Goal: Complete application form: Complete application form

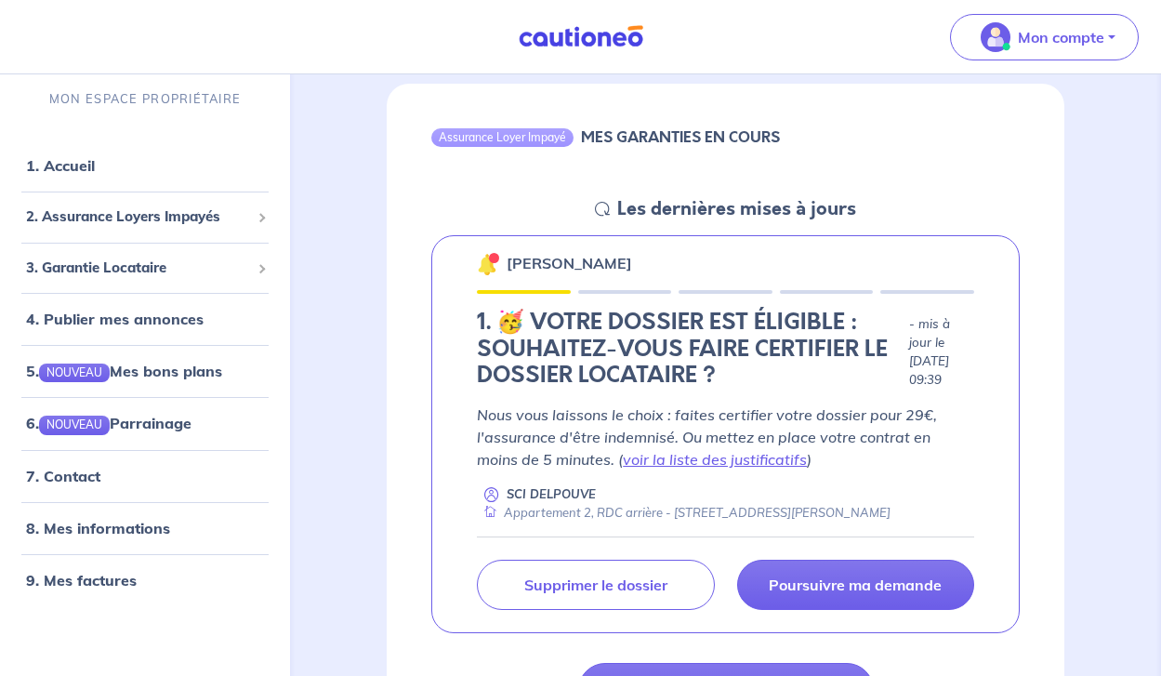
scroll to position [1879, 0]
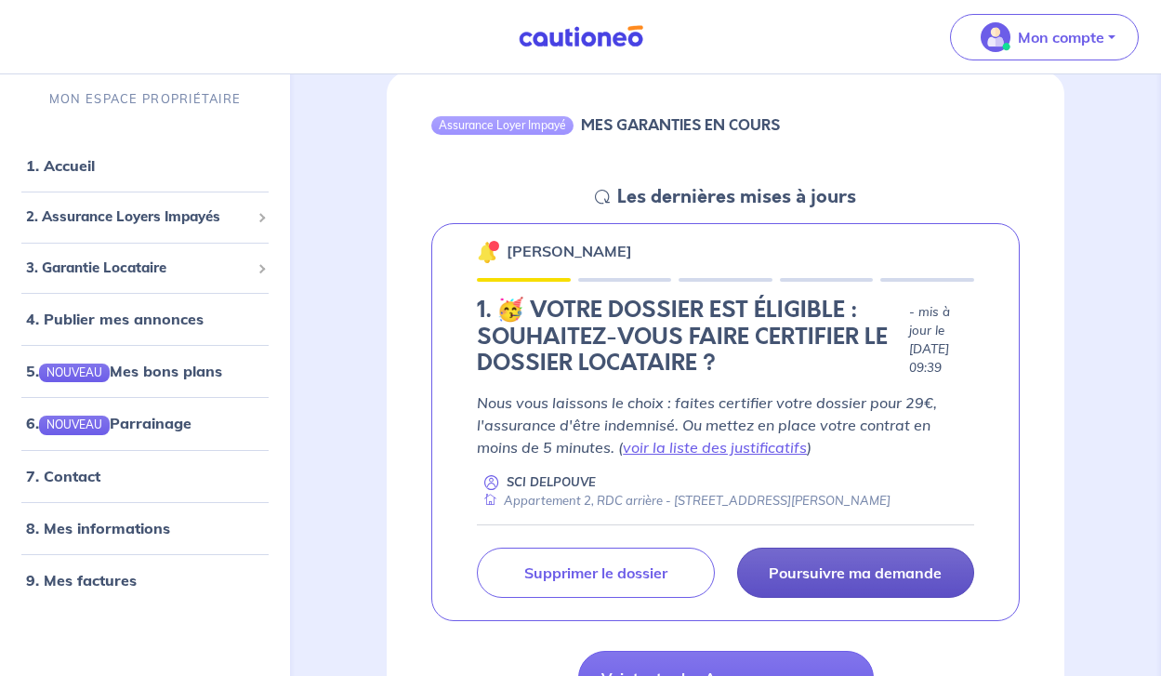
click at [795, 565] on p "Poursuivre ma demande" at bounding box center [855, 572] width 173 height 19
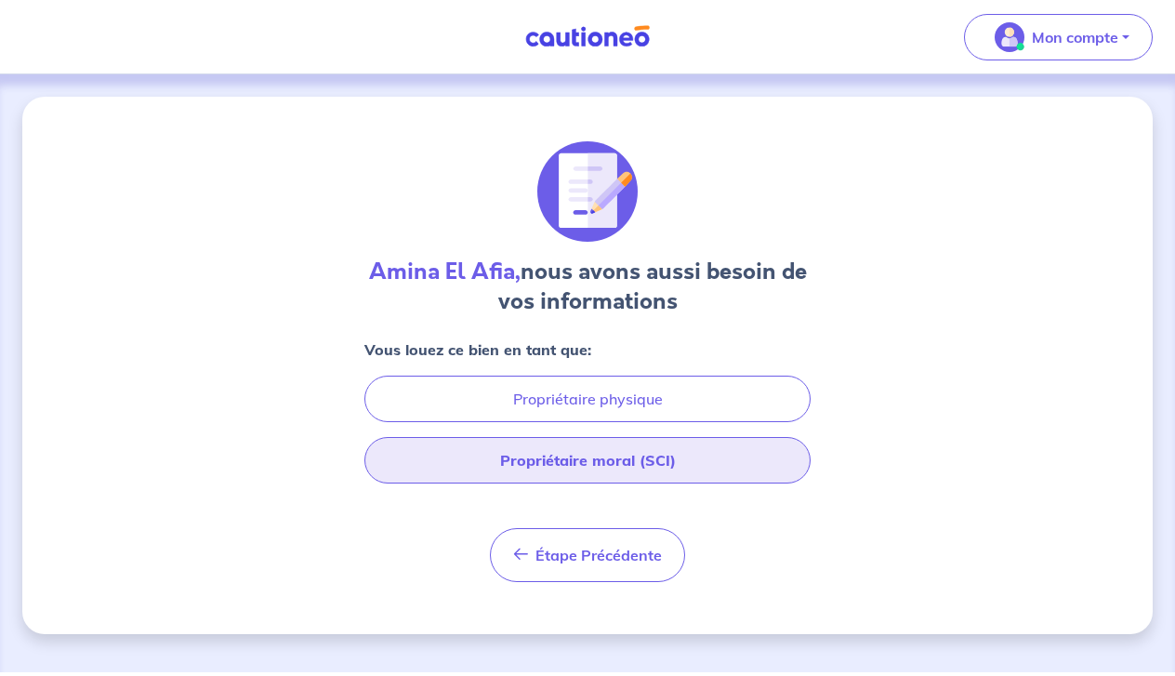
click at [556, 467] on button "Propriétaire moral (SCI)" at bounding box center [587, 460] width 446 height 46
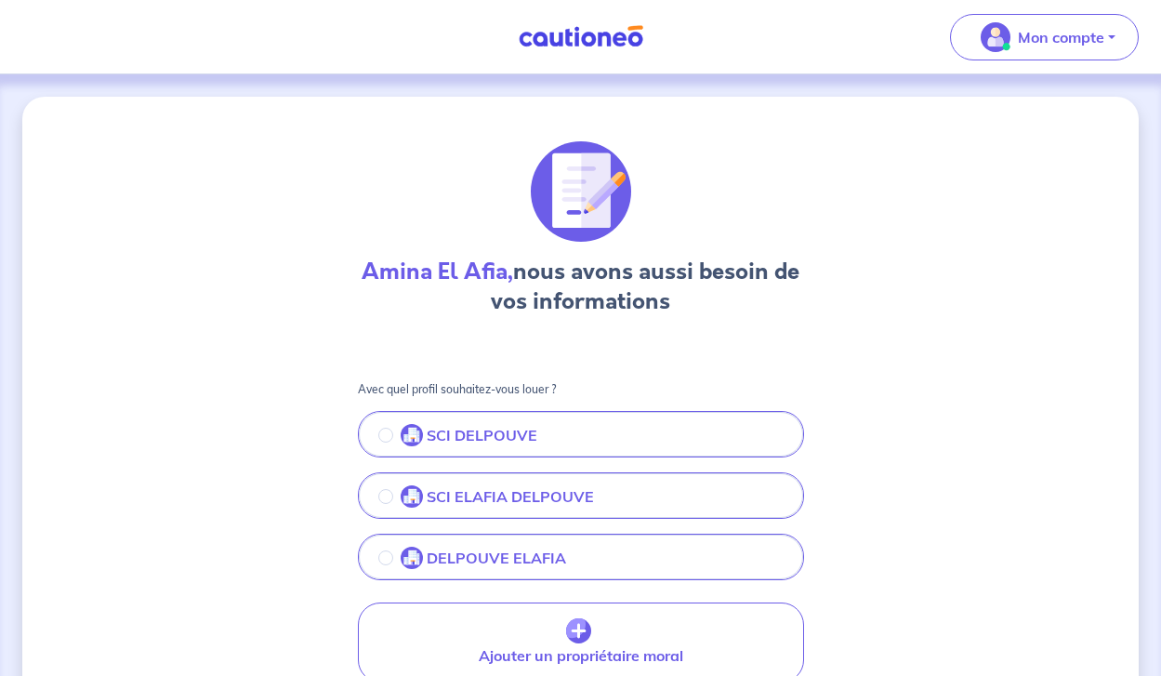
click at [516, 440] on p "SCI DELPOUVE" at bounding box center [482, 435] width 111 height 22
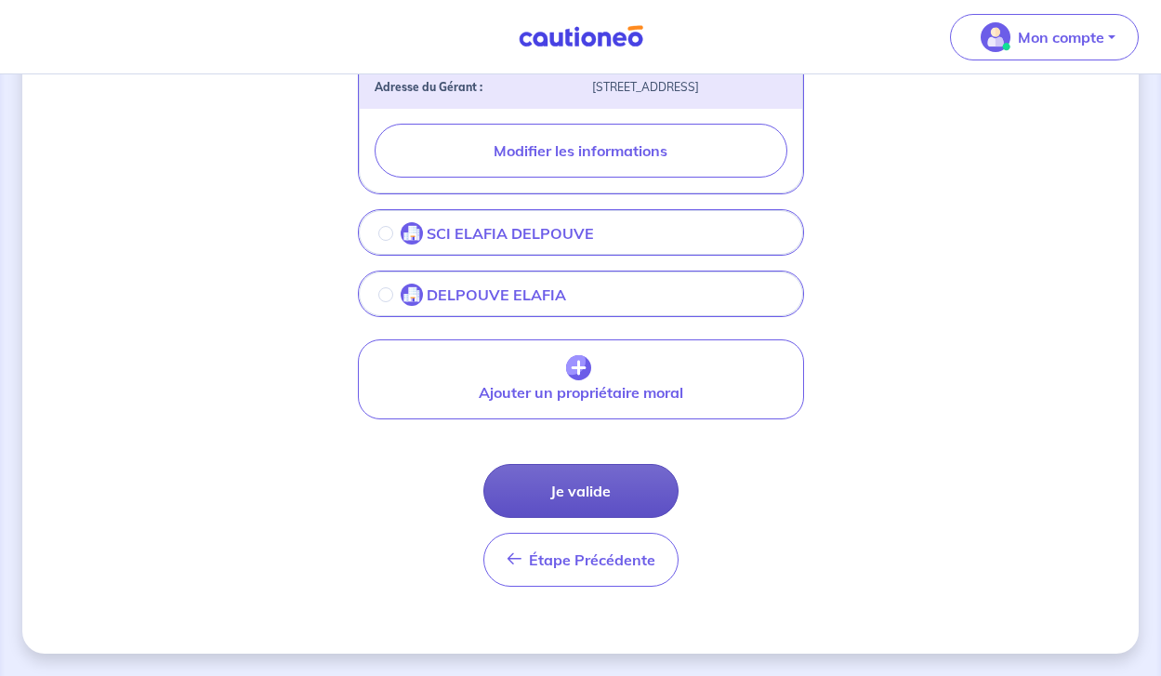
click at [553, 485] on button "Je valide" at bounding box center [580, 491] width 195 height 54
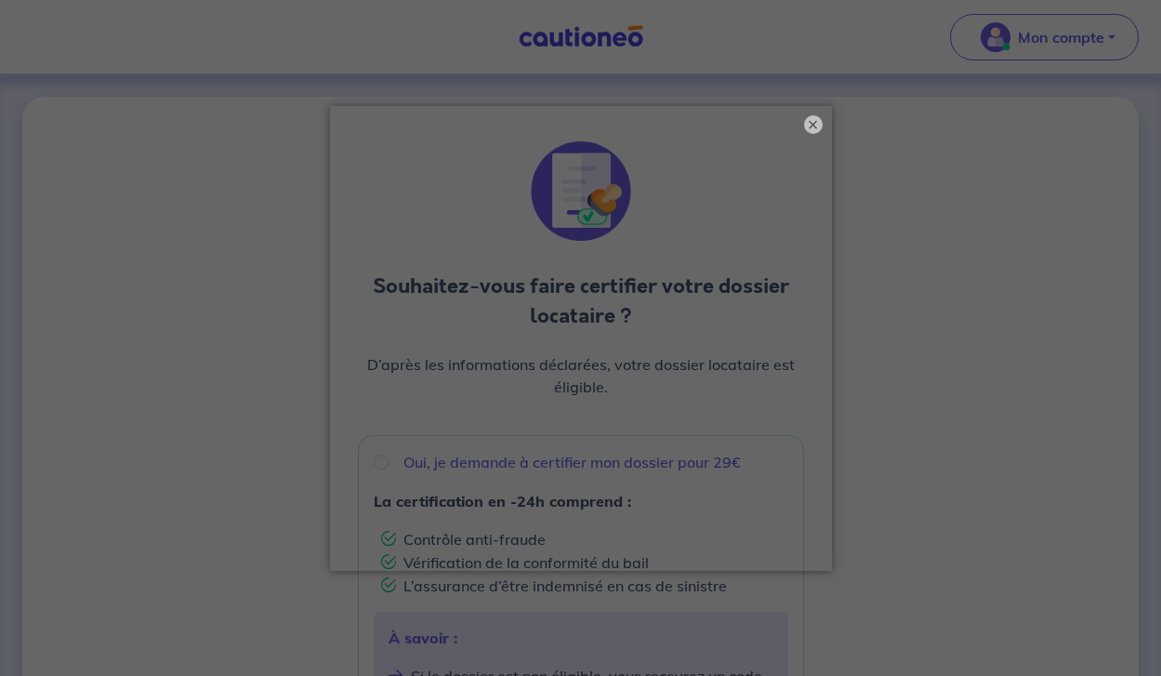
scroll to position [266, 0]
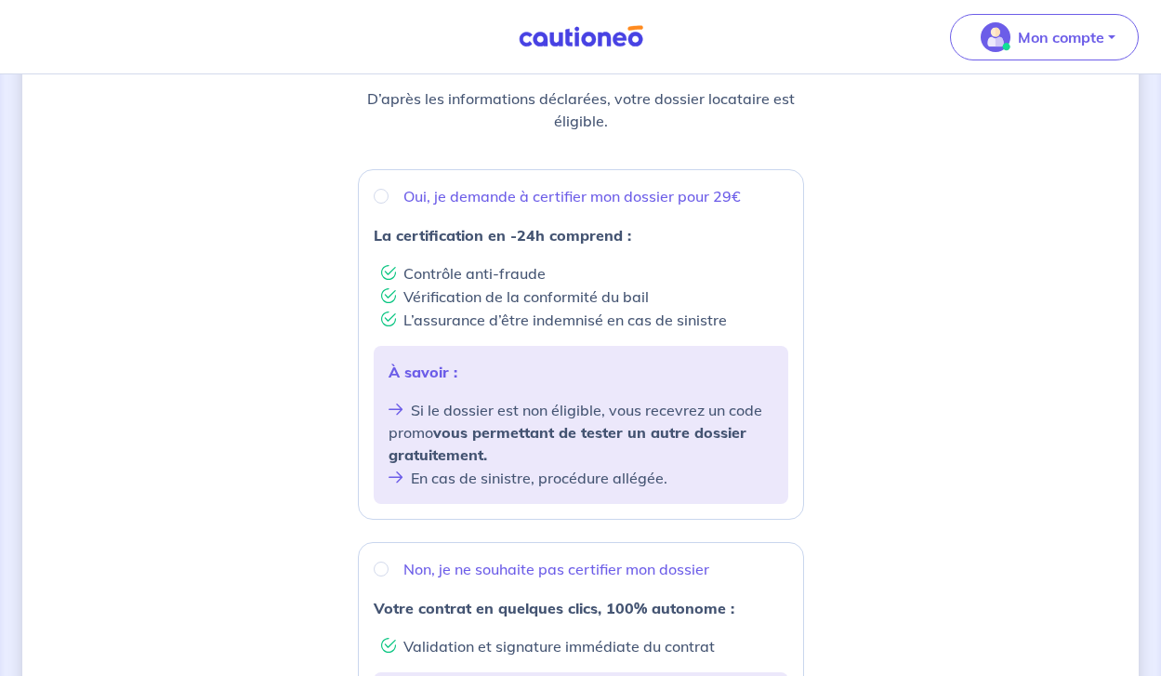
click at [388, 191] on div "Oui, je demande à certifier mon dossier pour 29€" at bounding box center [581, 196] width 414 height 22
radio input "true"
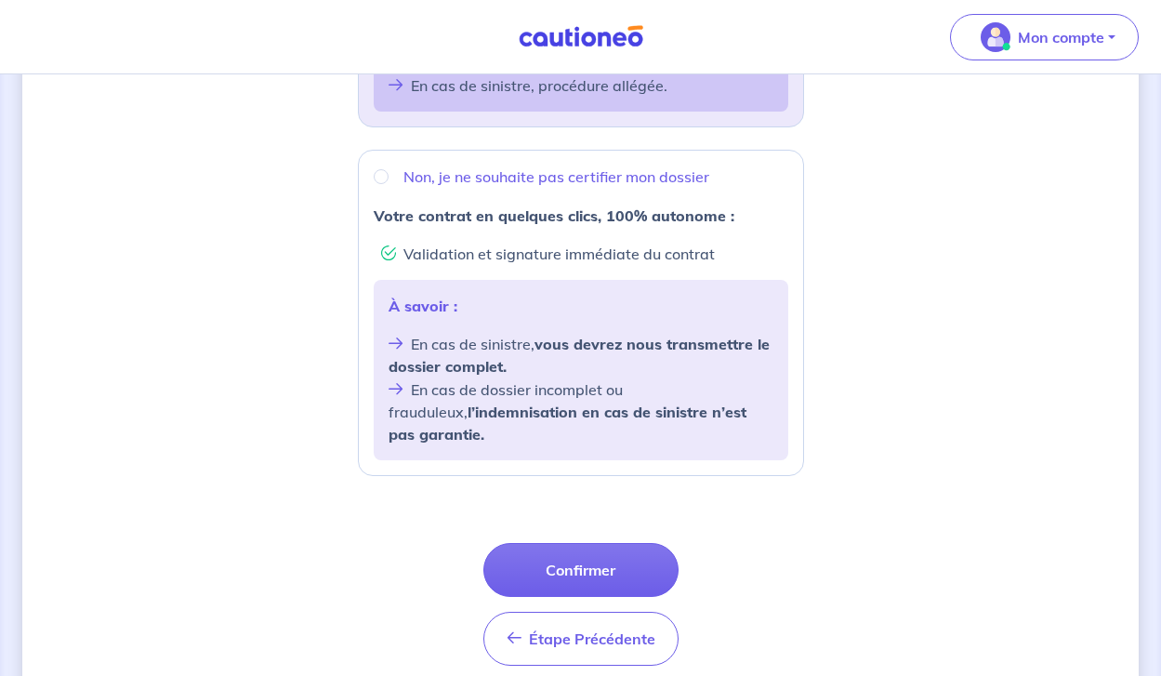
scroll to position [661, 0]
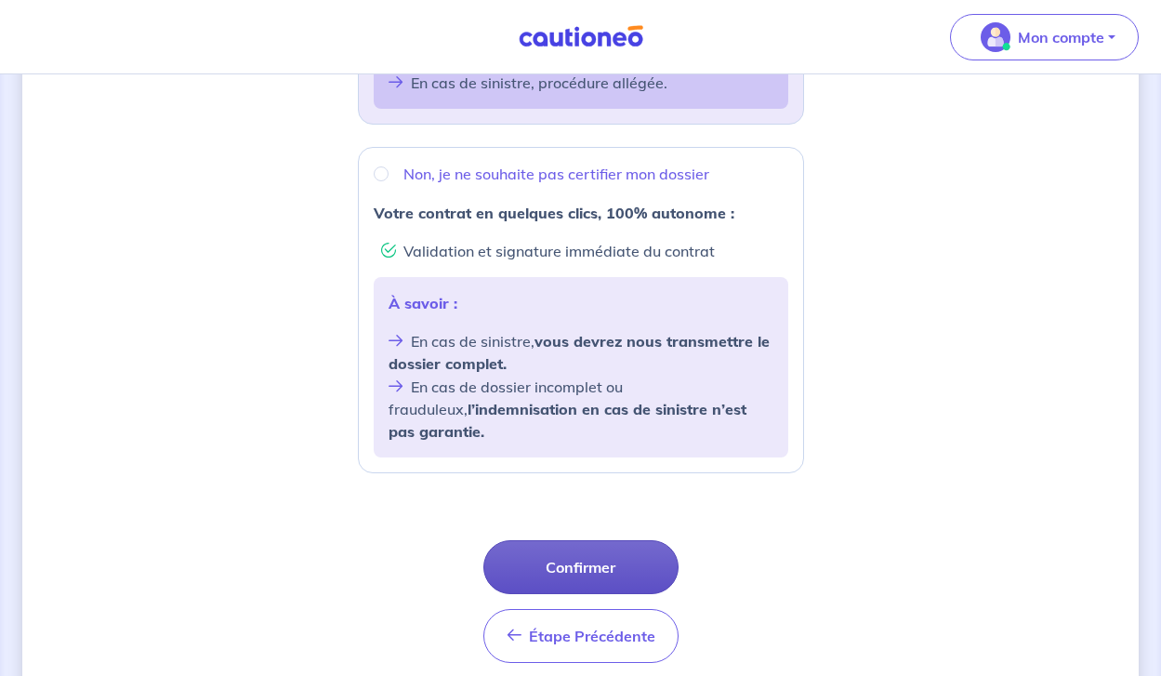
click at [528, 540] on button "Confirmer" at bounding box center [580, 567] width 195 height 54
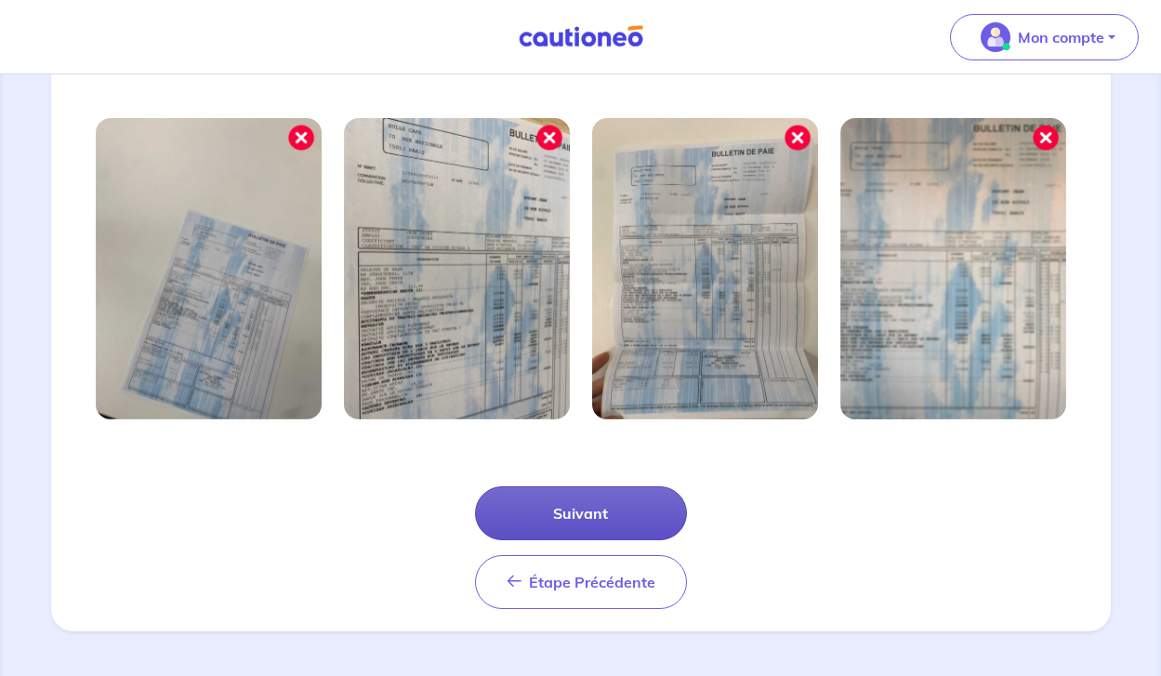
click at [538, 505] on button "Suivant" at bounding box center [581, 513] width 212 height 54
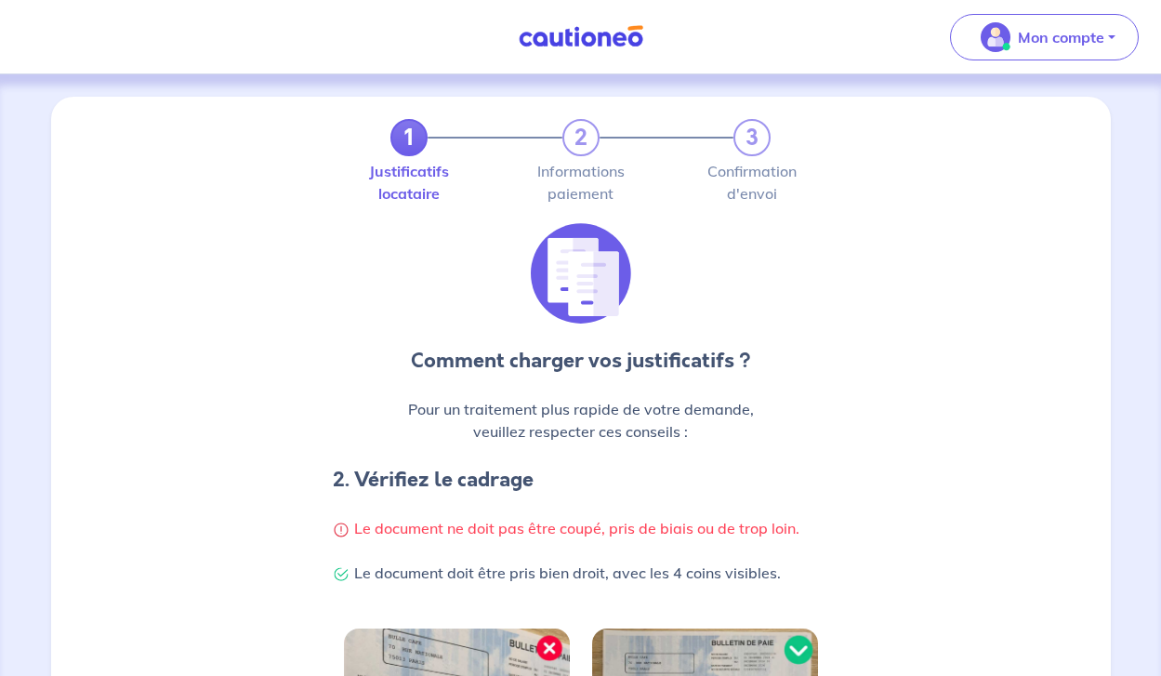
scroll to position [392, 0]
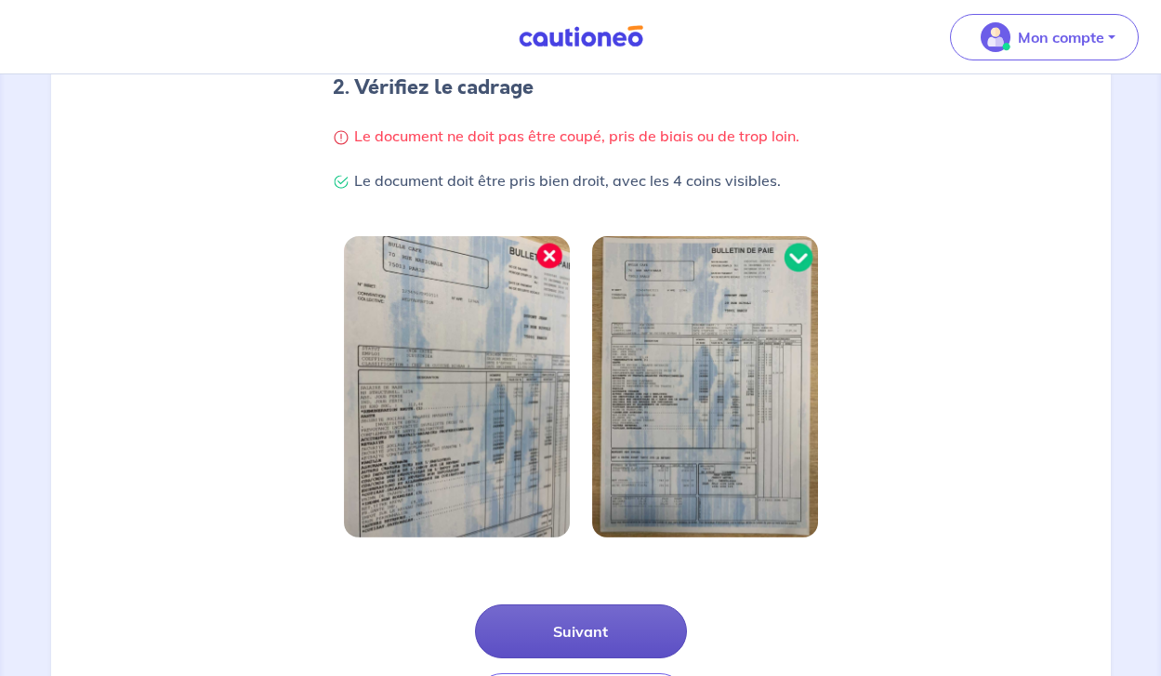
click at [538, 638] on button "Suivant" at bounding box center [581, 631] width 212 height 54
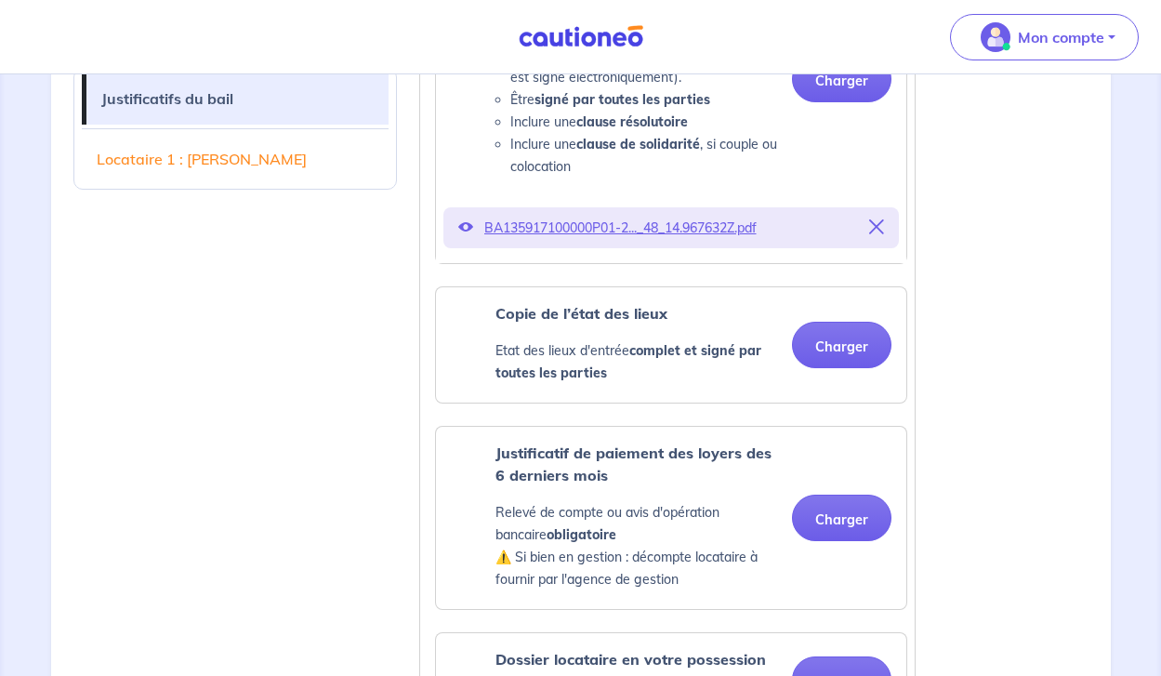
scroll to position [724, 0]
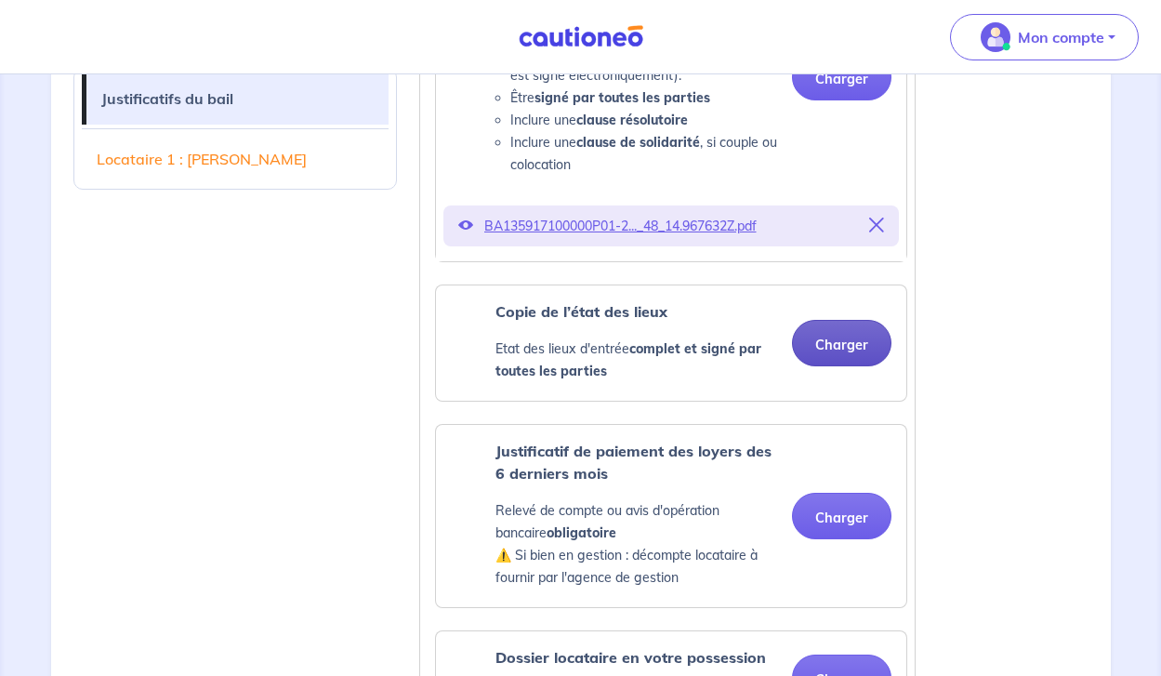
click at [854, 339] on button "Charger" at bounding box center [841, 343] width 99 height 46
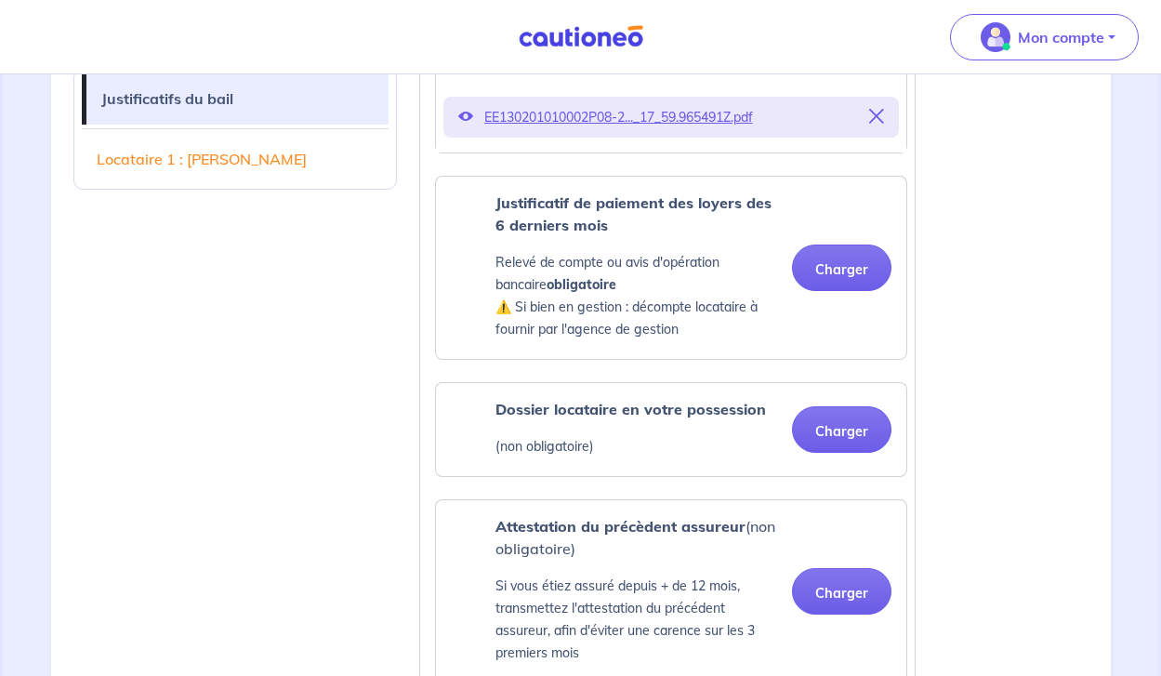
scroll to position [1029, 0]
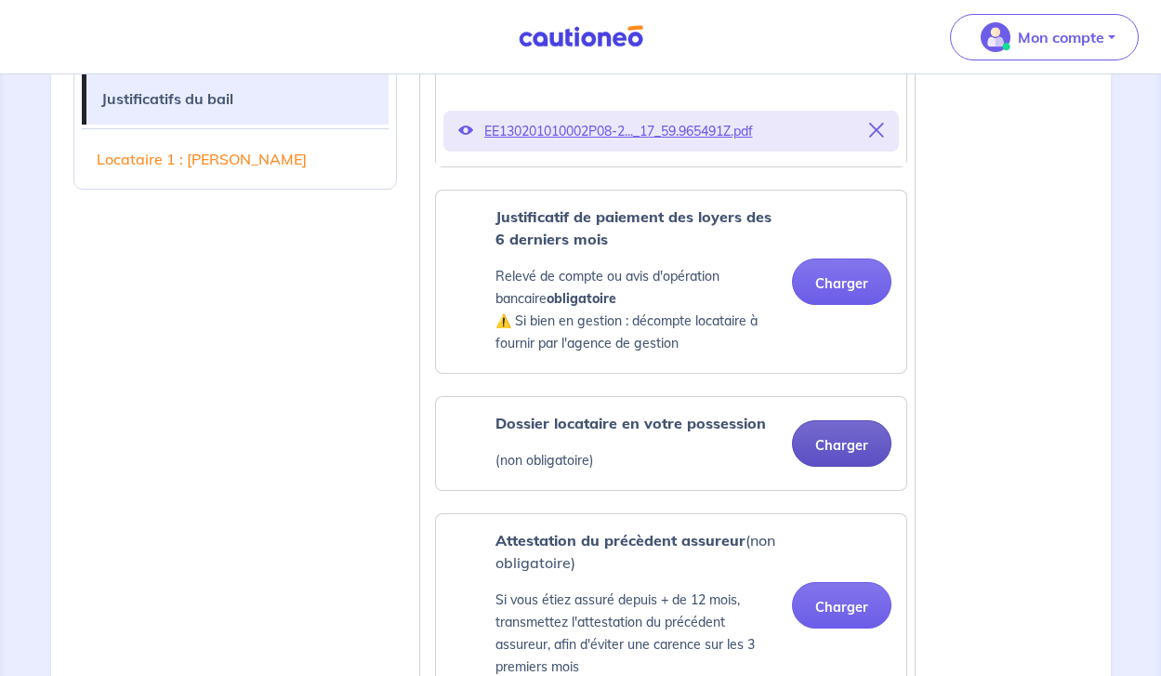
click at [829, 447] on button "Charger" at bounding box center [841, 443] width 99 height 46
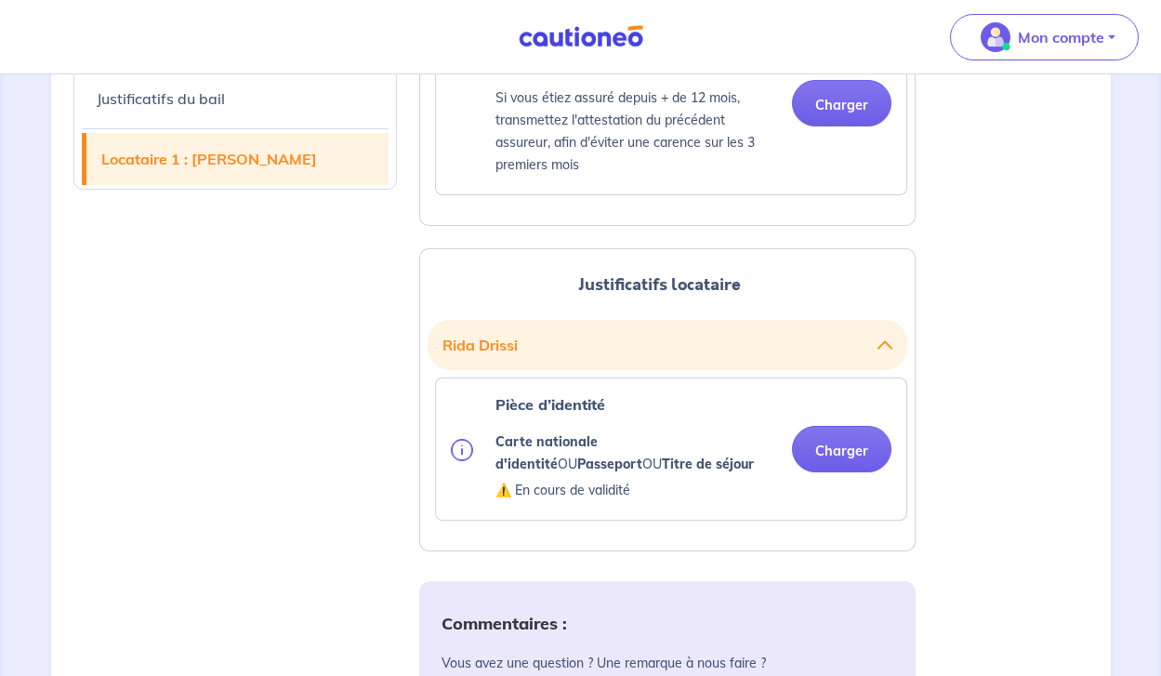
scroll to position [1605, 0]
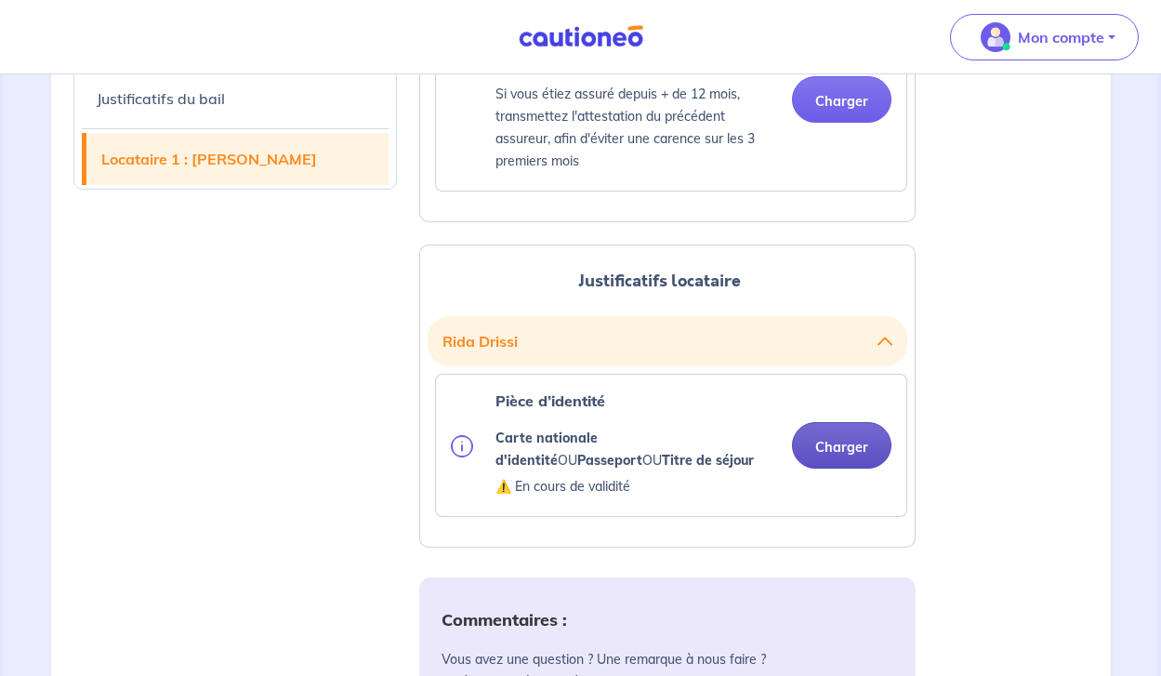
click at [827, 454] on button "Charger" at bounding box center [841, 445] width 99 height 46
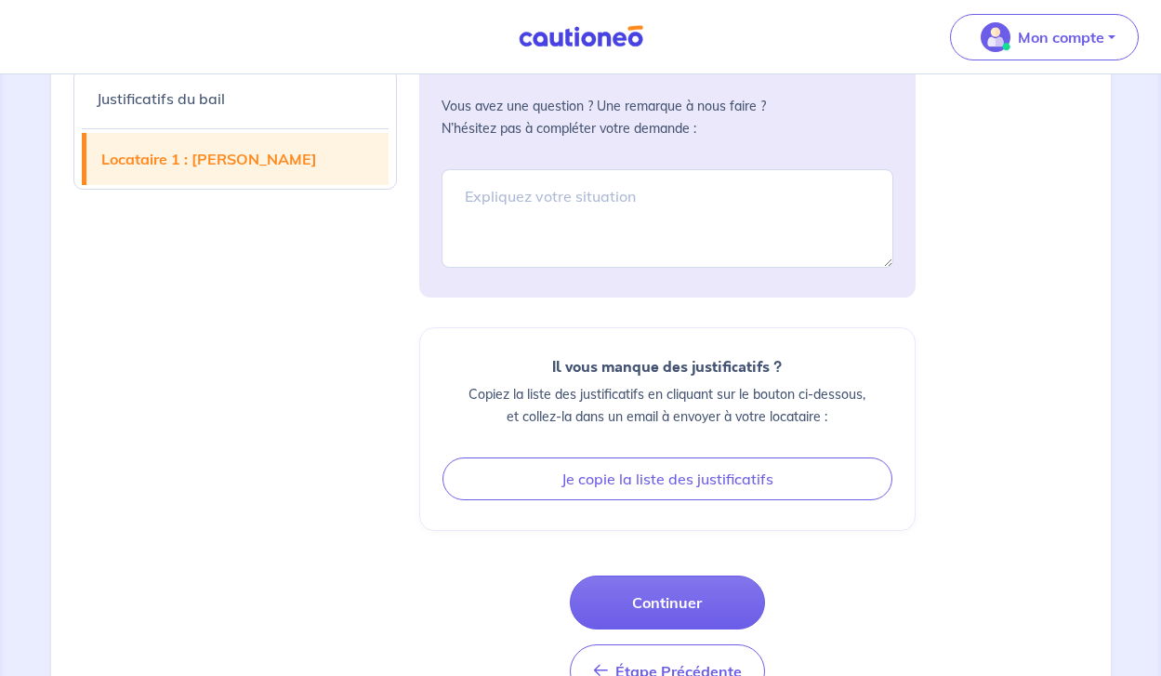
scroll to position [2230, 0]
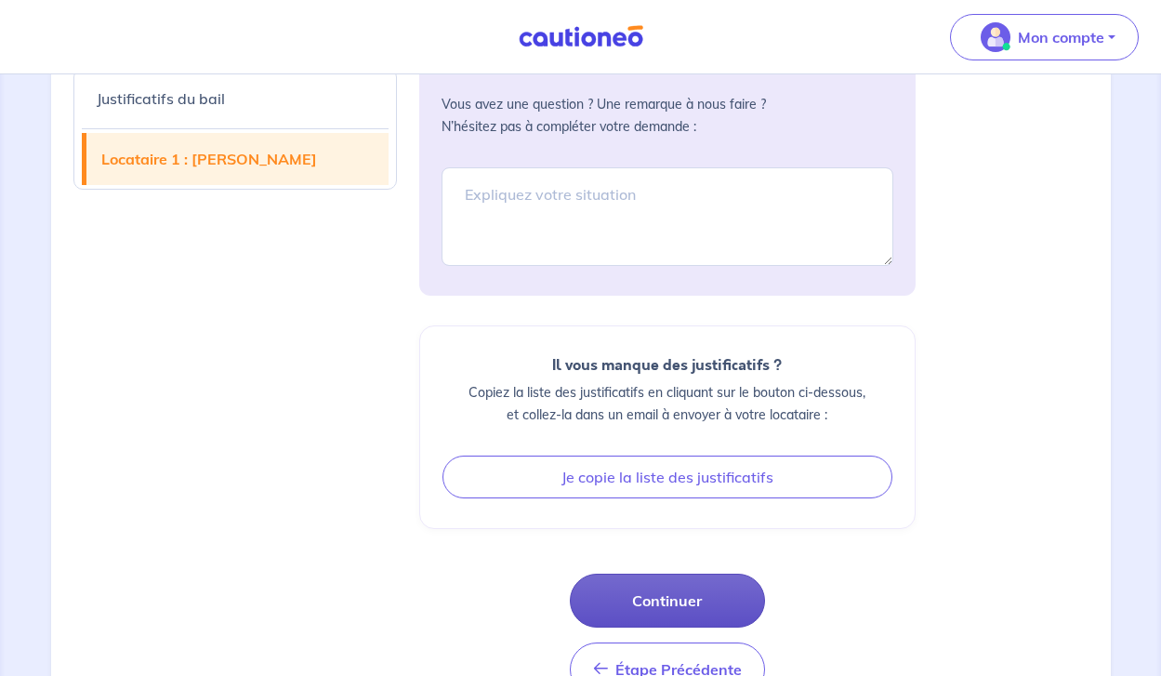
click at [647, 588] on button "Continuer" at bounding box center [667, 600] width 195 height 54
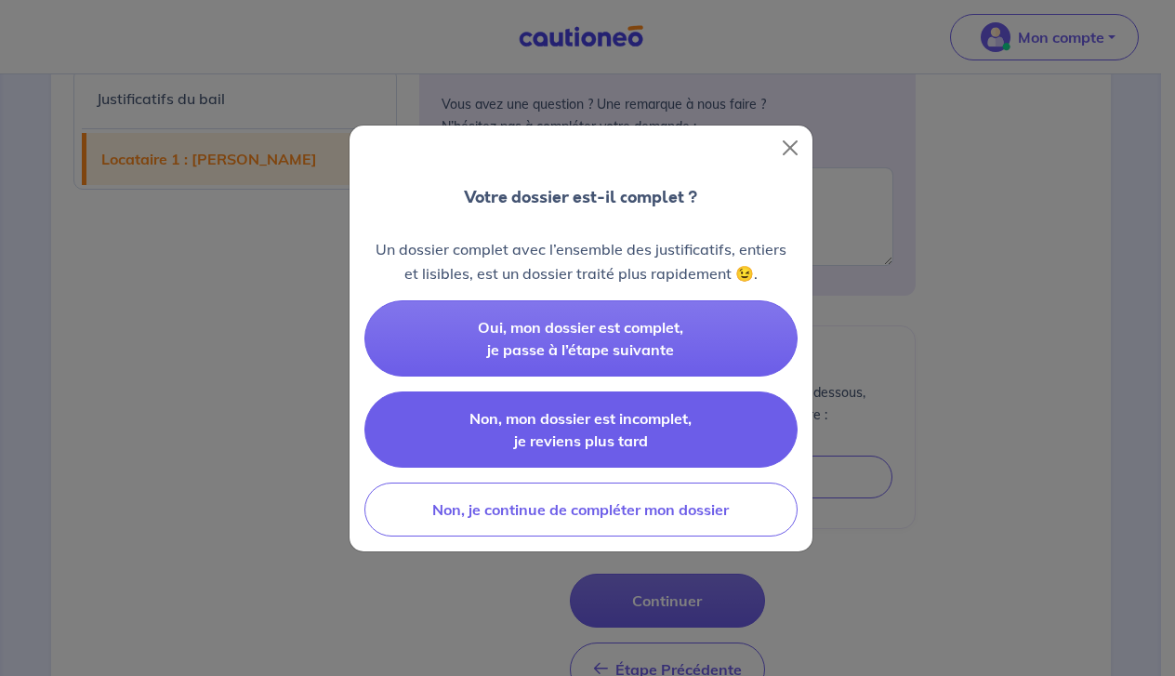
click at [620, 450] on button "Non, mon dossier est incomplet, je reviens plus tard" at bounding box center [580, 429] width 433 height 76
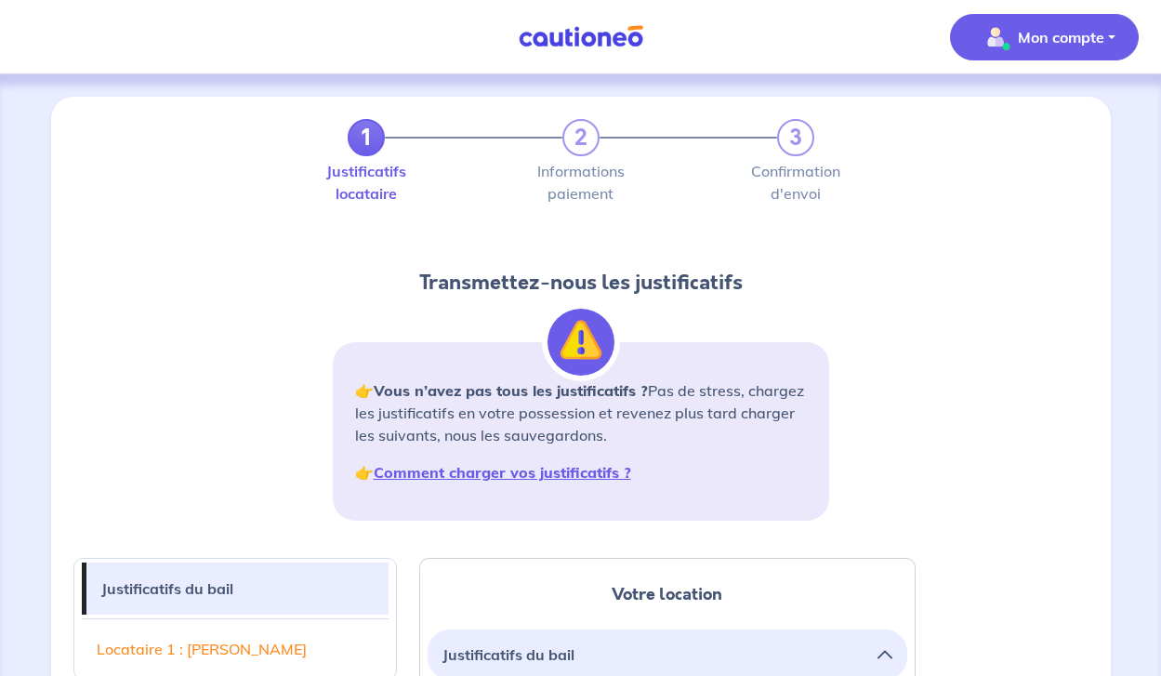
scroll to position [0, 0]
click at [1111, 38] on button "Mon compte" at bounding box center [1044, 37] width 189 height 46
